Goal: Task Accomplishment & Management: Complete application form

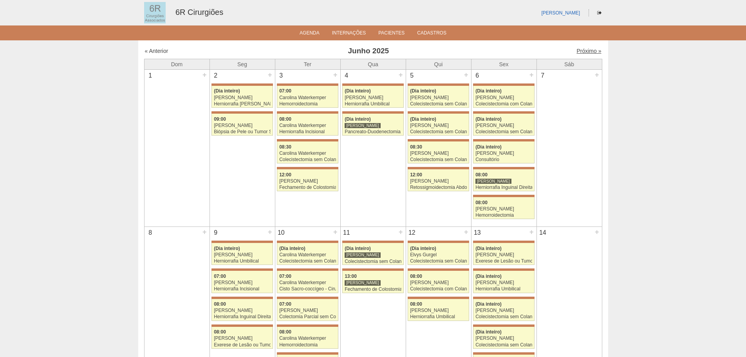
click at [577, 49] on link "Próximo »" at bounding box center [589, 51] width 25 height 6
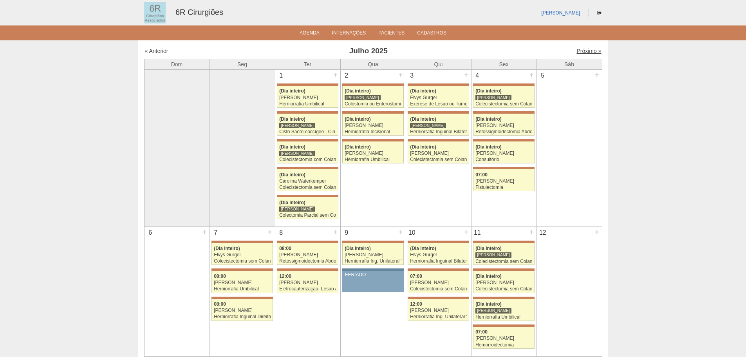
click at [577, 51] on link "Próximo »" at bounding box center [589, 51] width 25 height 6
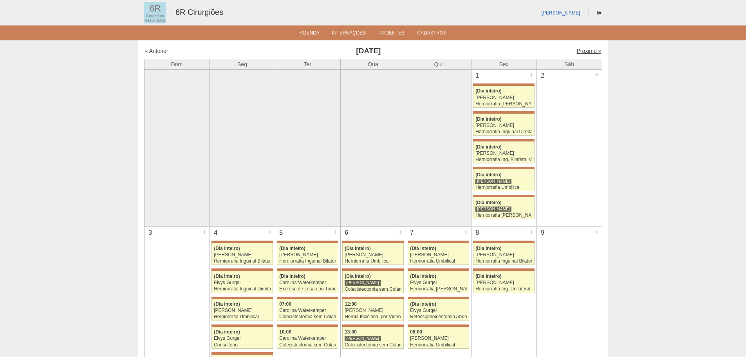
click at [584, 49] on link "Próximo »" at bounding box center [589, 51] width 25 height 6
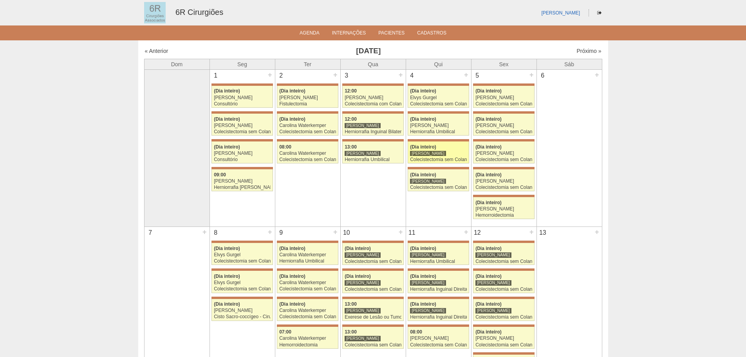
click at [444, 158] on div "Colecistectomia sem Colangiografia VL" at bounding box center [438, 159] width 57 height 5
click at [464, 76] on div "+" at bounding box center [466, 75] width 7 height 10
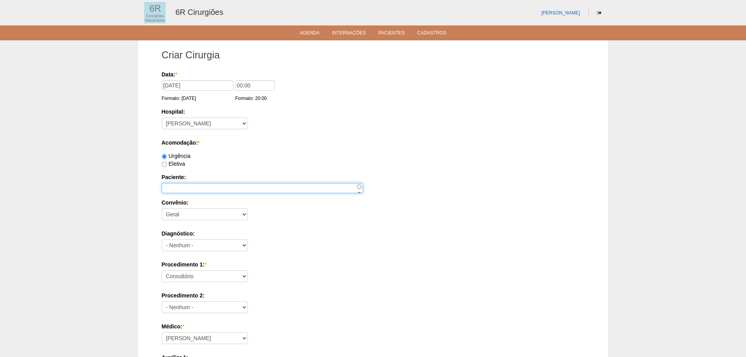
click at [182, 186] on input "Paciente:" at bounding box center [262, 188] width 201 height 10
paste input "[PERSON_NAME]"
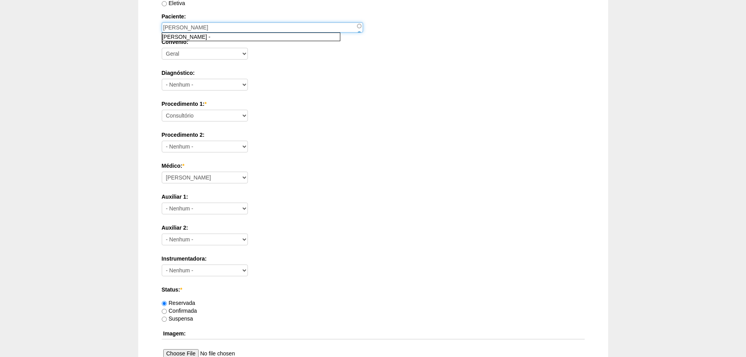
scroll to position [342, 0]
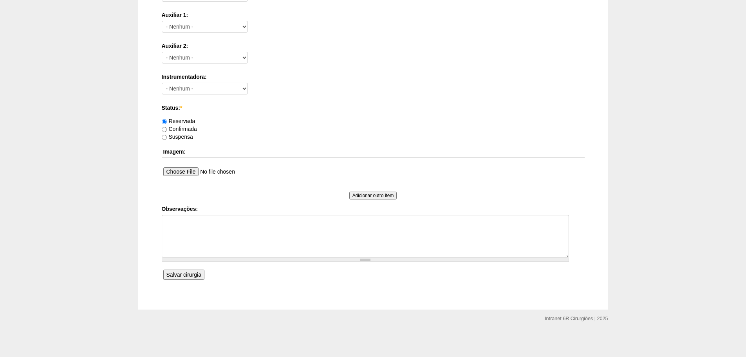
type input "[PERSON_NAME]"
click at [268, 231] on textarea "Observações:" at bounding box center [365, 236] width 407 height 43
type textarea "H"
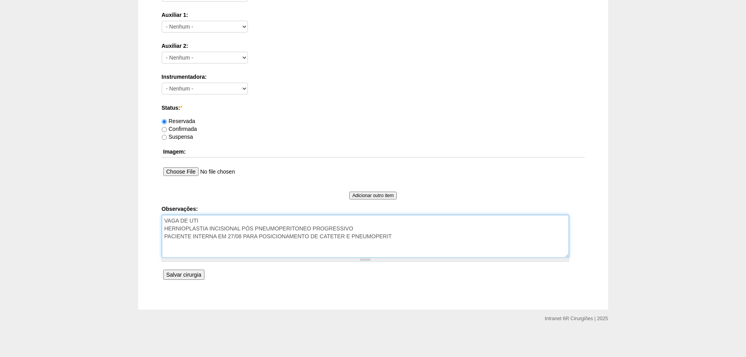
type textarea "VAGA DE UTI HERNIOPLASTIA INCISIONAL PÓS PNEUMOPERITONEO PROGRESSIVO PACIENTE I…"
click at [197, 275] on input "Salvar cirurgia" at bounding box center [183, 274] width 41 height 10
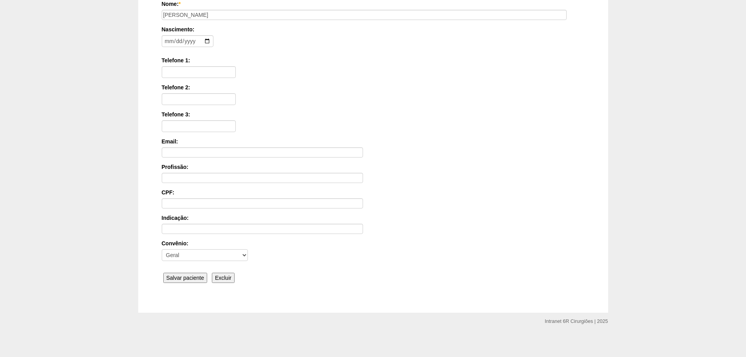
scroll to position [121, 0]
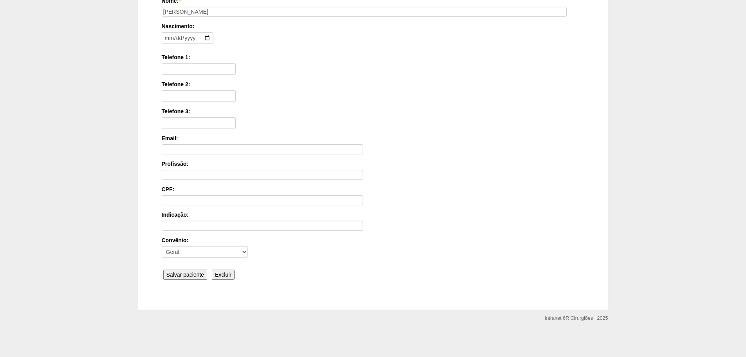
click at [185, 277] on input "Salvar paciente" at bounding box center [185, 274] width 44 height 10
